Goal: Find specific page/section: Find specific page/section

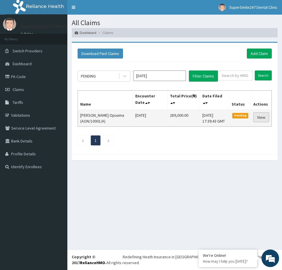
click at [261, 116] on link "View" at bounding box center [261, 117] width 16 height 10
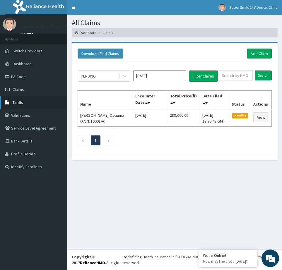
click at [18, 103] on span "Tariffs" at bounding box center [18, 102] width 11 height 5
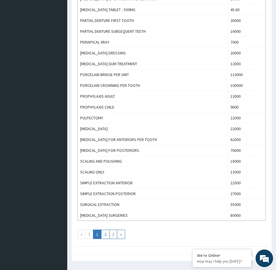
scroll to position [475, 0]
